Goal: Task Accomplishment & Management: Manage account settings

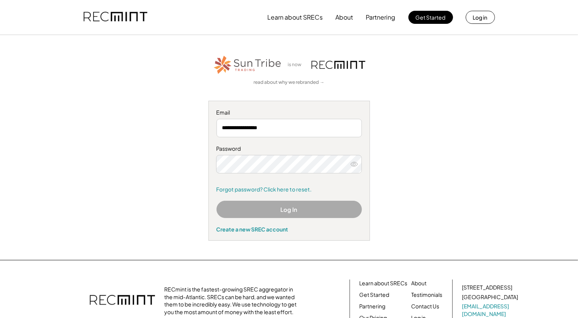
click at [120, 210] on div "**********" at bounding box center [289, 147] width 474 height 187
click at [353, 163] on icon at bounding box center [354, 164] width 8 height 8
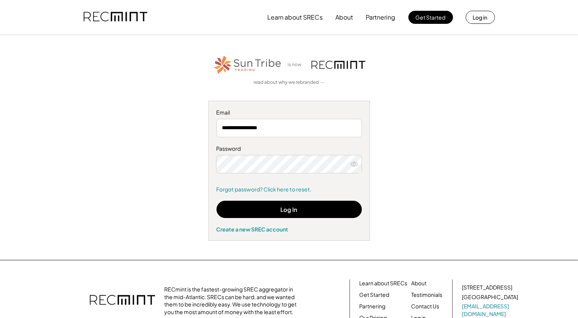
click at [492, 137] on div "**********" at bounding box center [289, 147] width 474 height 187
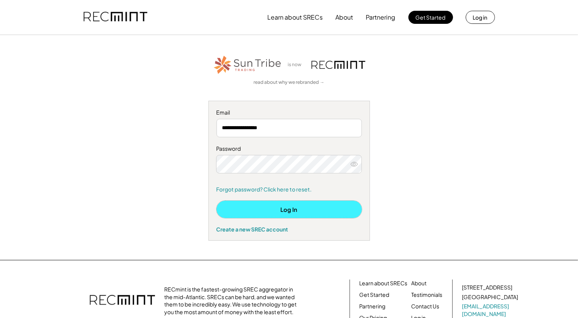
click at [296, 208] on button "Log In" at bounding box center [289, 209] width 145 height 17
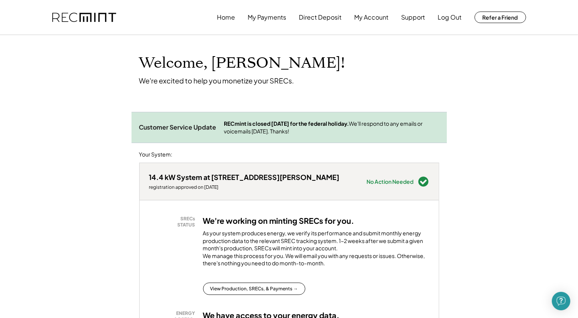
click at [227, 21] on button "Home" at bounding box center [226, 17] width 18 height 15
click at [270, 17] on button "My Payments" at bounding box center [267, 17] width 38 height 15
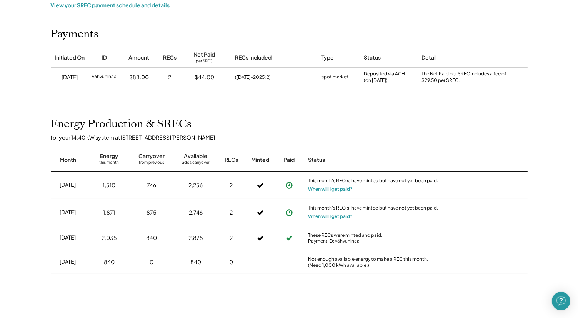
scroll to position [108, 0]
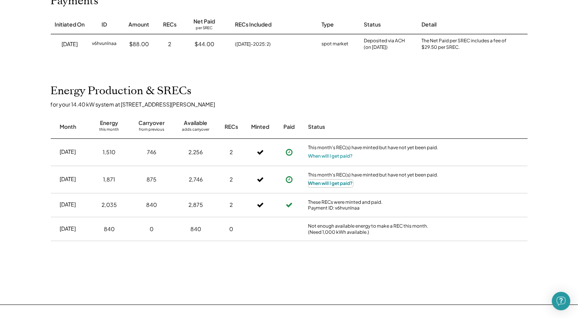
click at [328, 184] on button "When will I get paid?" at bounding box center [330, 184] width 45 height 8
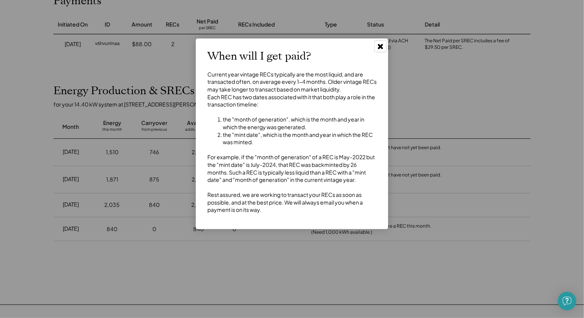
click at [381, 44] on icon at bounding box center [381, 46] width 8 height 8
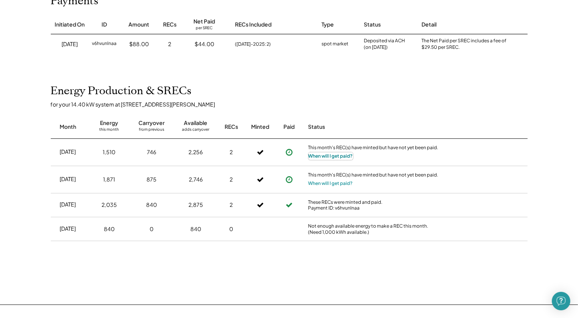
click at [323, 158] on button "When will I get paid?" at bounding box center [330, 156] width 45 height 8
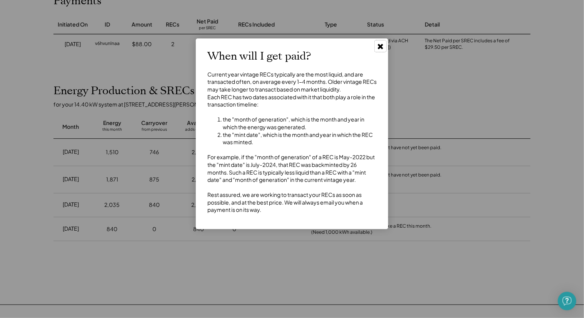
click at [380, 48] on icon at bounding box center [381, 46] width 8 height 8
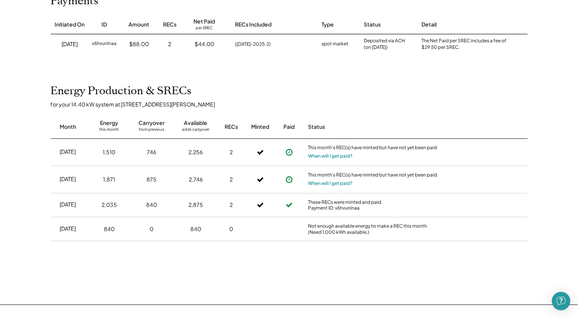
click at [349, 83] on div "Home My Payments Direct Deposit My Account Support Log Out Refer a Friend Produ…" at bounding box center [289, 161] width 578 height 539
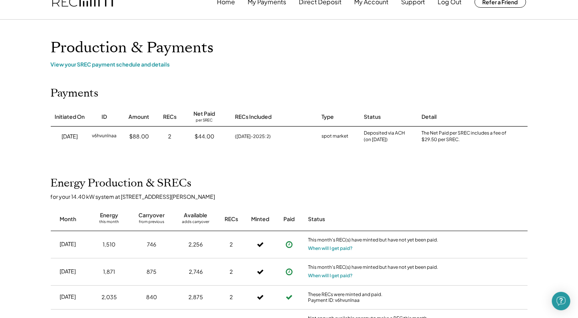
scroll to position [0, 0]
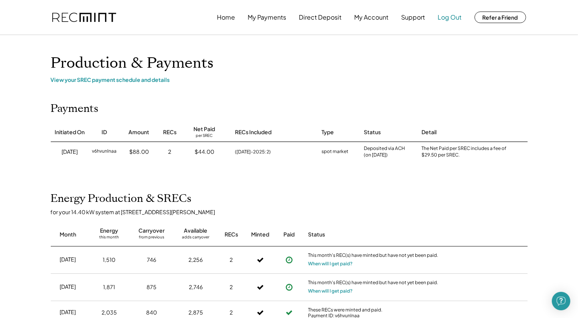
click at [450, 17] on button "Log Out" at bounding box center [450, 17] width 24 height 15
